Goal: Check status: Check status

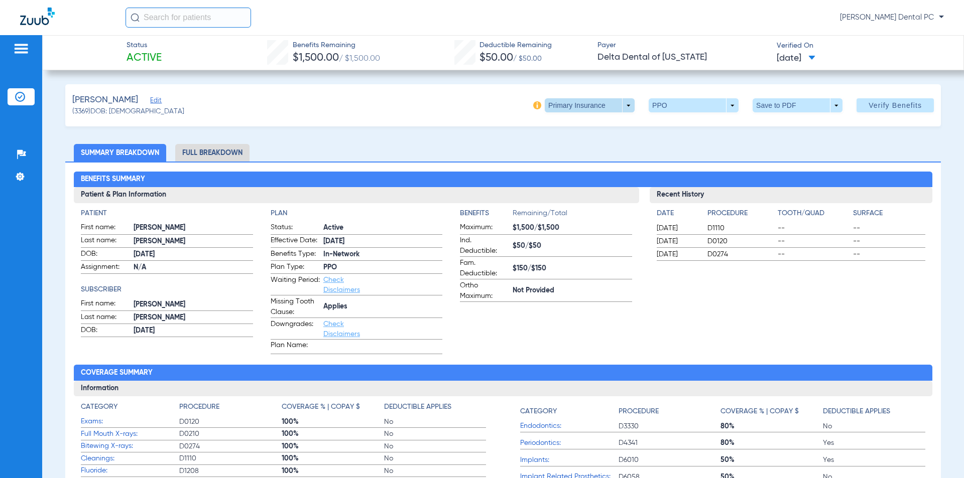
click at [580, 103] on span at bounding box center [590, 105] width 24 height 24
click at [334, 98] on div at bounding box center [482, 239] width 964 height 478
click at [578, 101] on span at bounding box center [590, 105] width 24 height 24
click at [564, 146] on span "Secondary Insurance" at bounding box center [579, 145] width 66 height 7
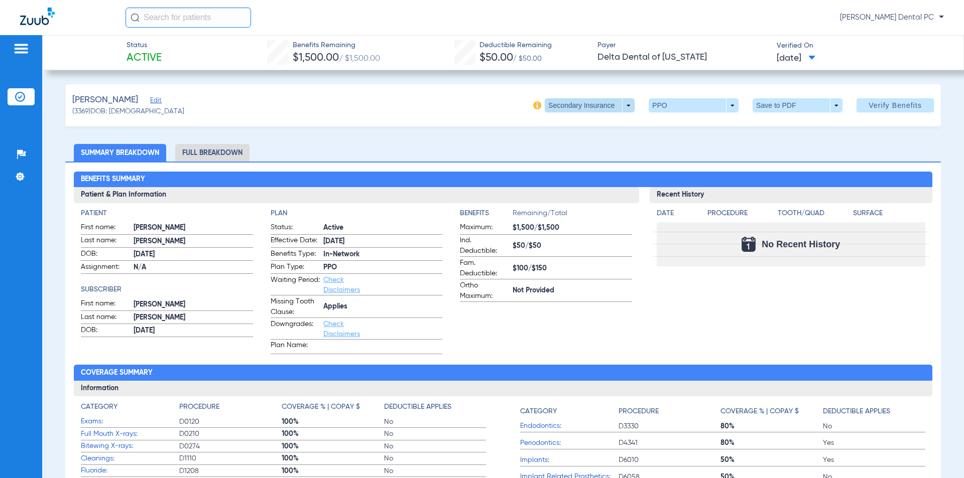
click at [597, 104] on span at bounding box center [590, 105] width 90 height 14
click at [578, 129] on span "Primary Insurance" at bounding box center [579, 125] width 66 height 7
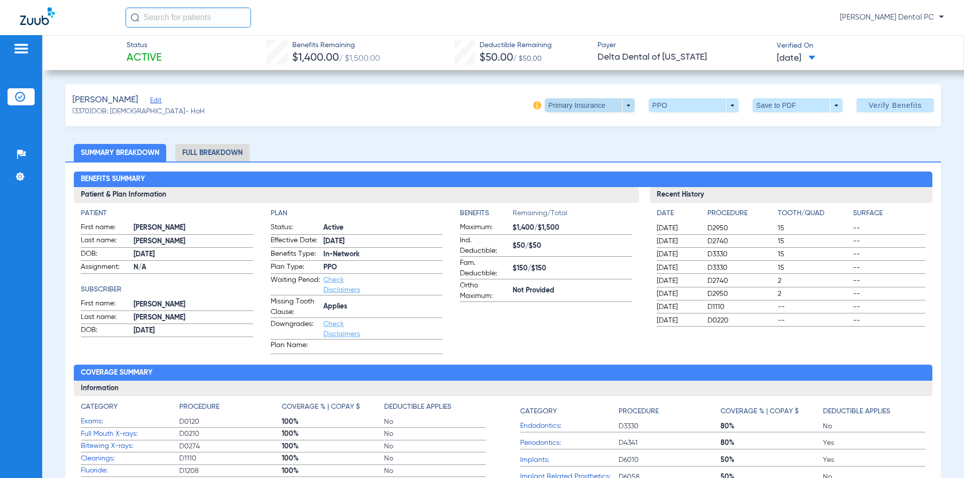
click at [626, 105] on span at bounding box center [590, 105] width 90 height 14
click at [592, 137] on button "Secondary Insurance" at bounding box center [579, 146] width 82 height 20
click at [584, 104] on span at bounding box center [590, 105] width 24 height 24
click at [576, 140] on button "Secondary Insurance" at bounding box center [579, 146] width 82 height 20
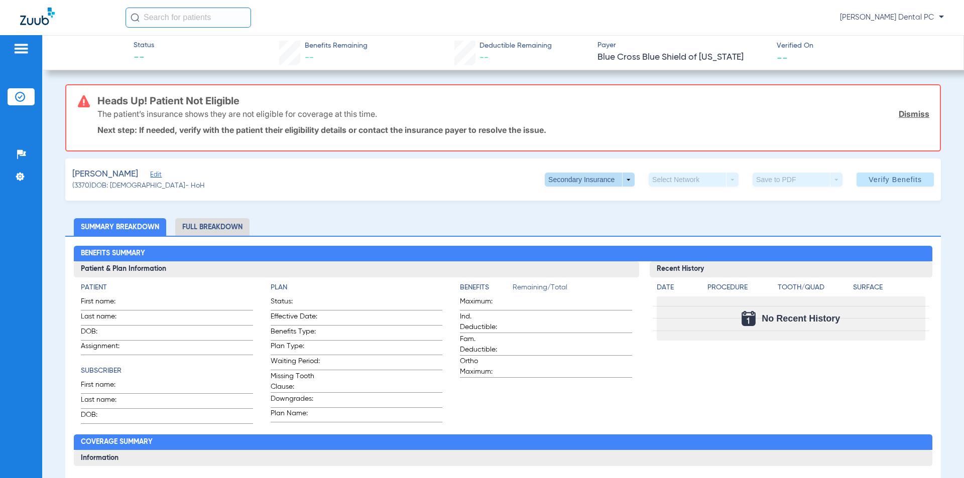
click at [610, 174] on span at bounding box center [590, 180] width 90 height 14
click at [597, 196] on span "Primary Insurance" at bounding box center [579, 199] width 66 height 7
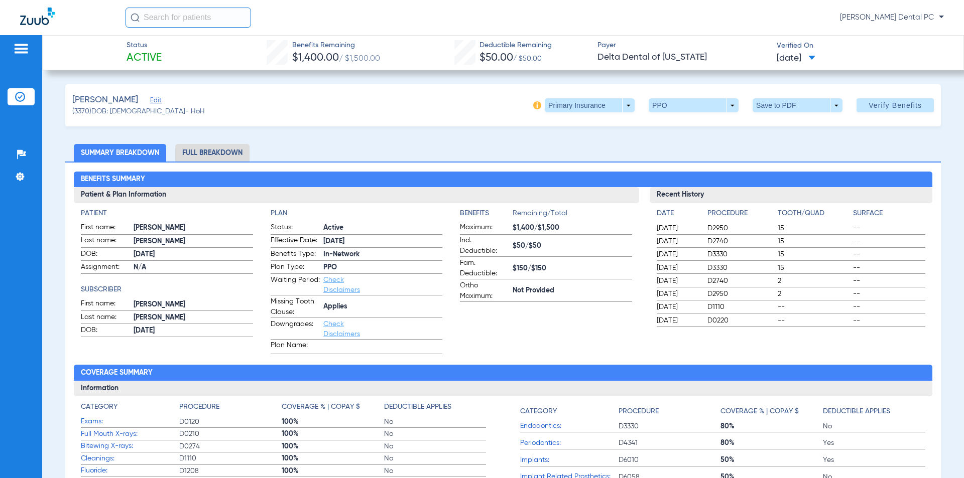
scroll to position [50, 0]
